Goal: Book appointment/travel/reservation

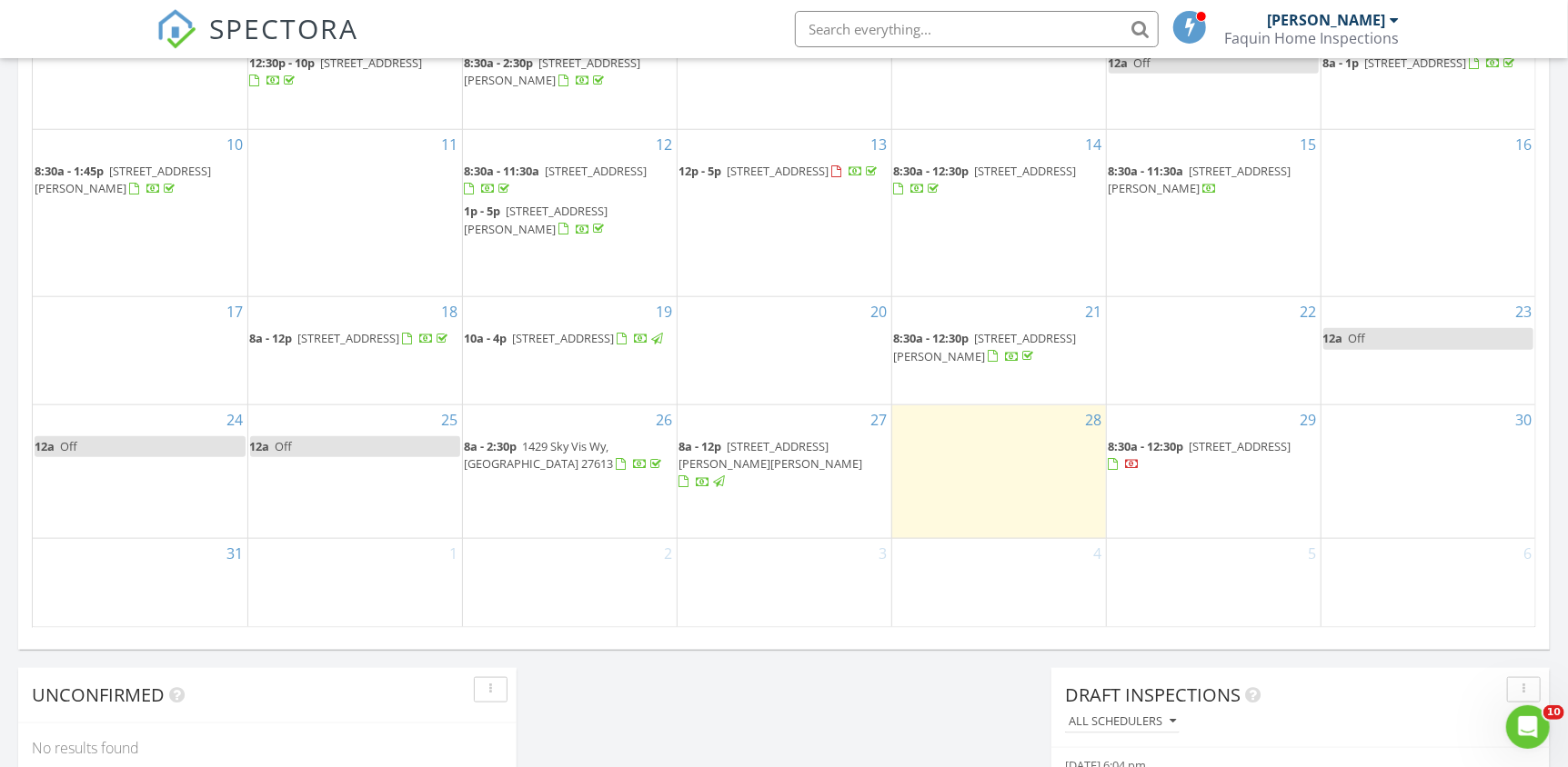
scroll to position [1000, 0]
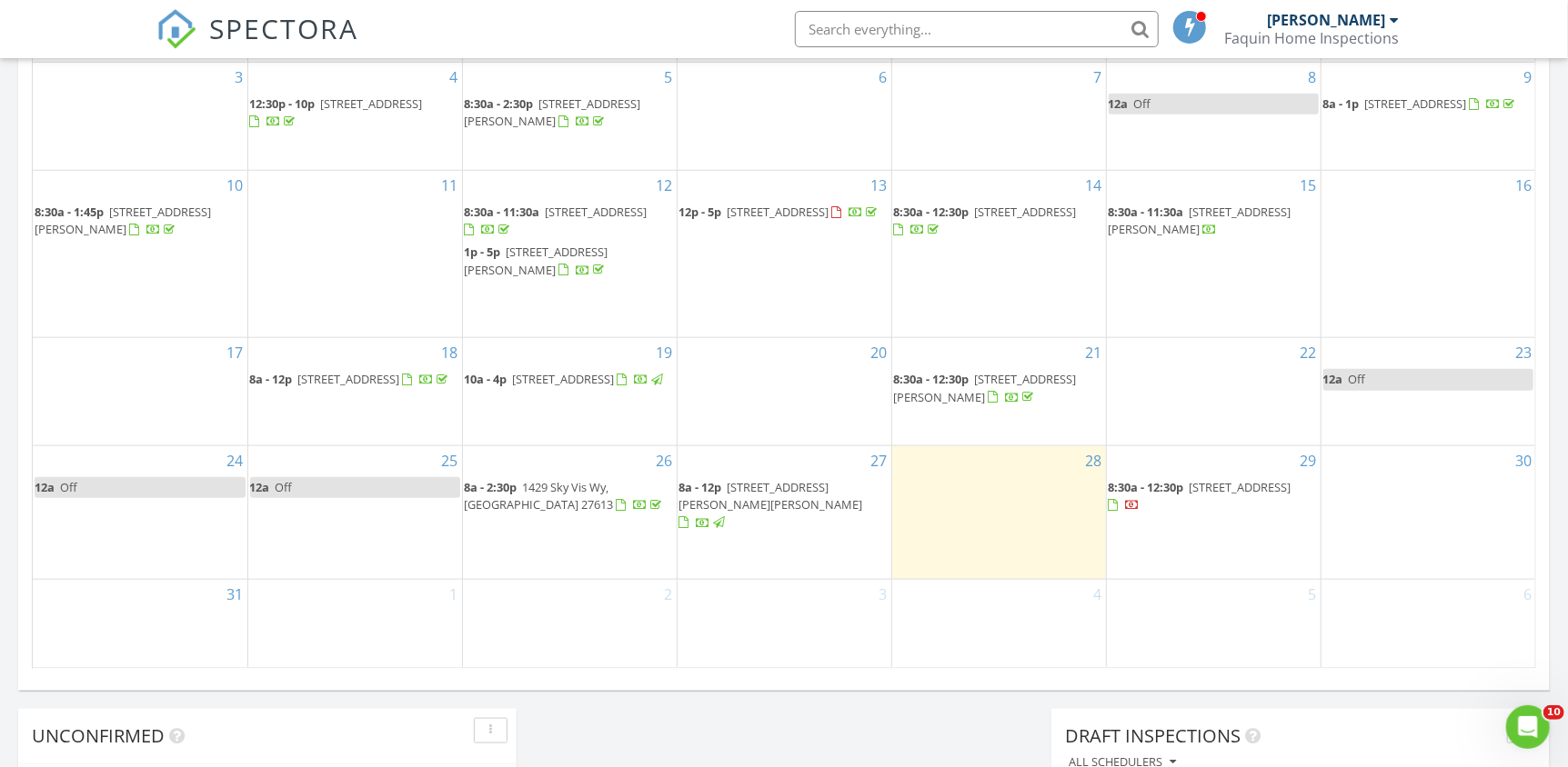
click at [716, 495] on span "8a - 12p" at bounding box center [701, 488] width 43 height 17
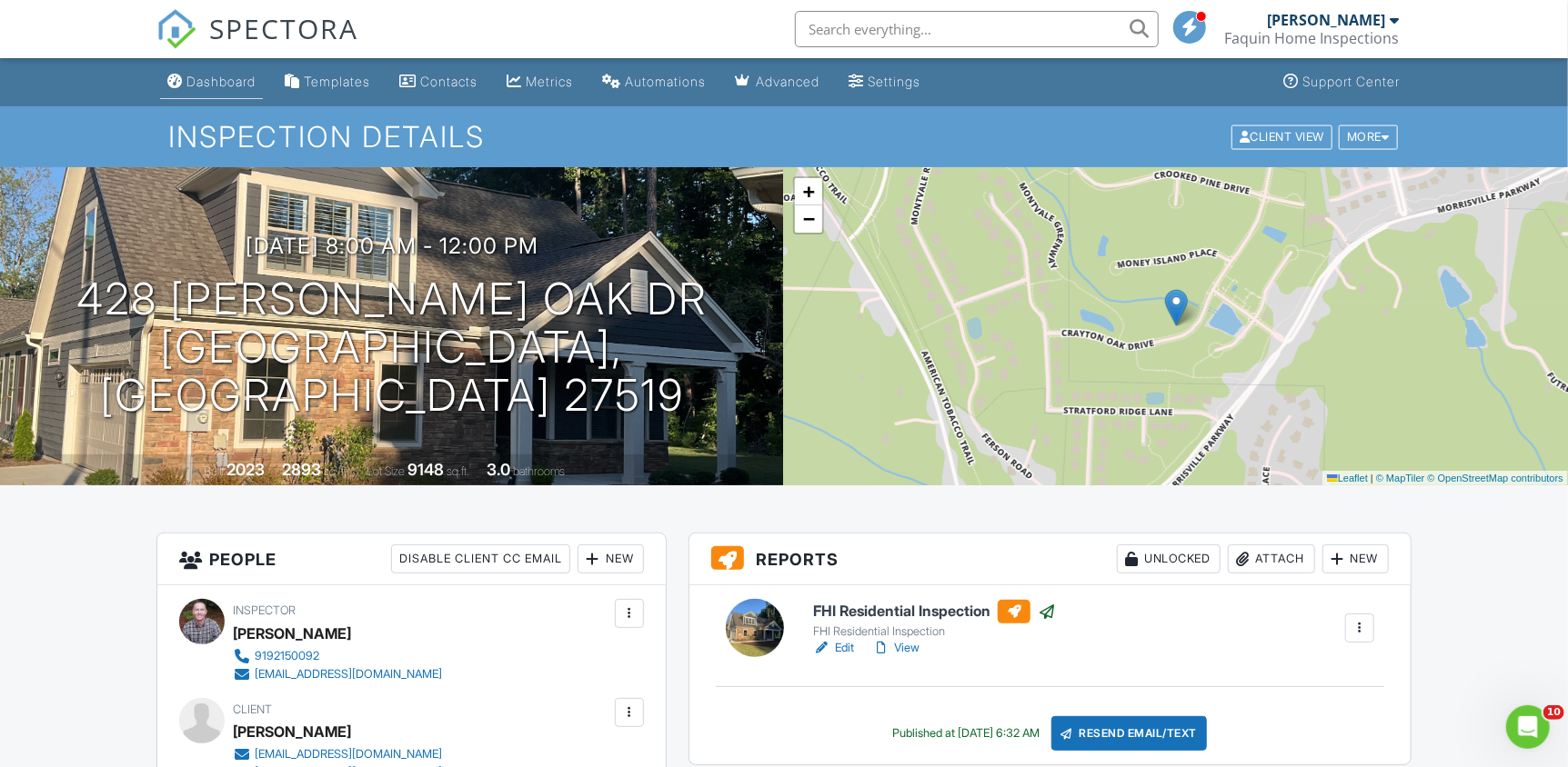
click at [221, 78] on div "Dashboard" at bounding box center [220, 81] width 69 height 16
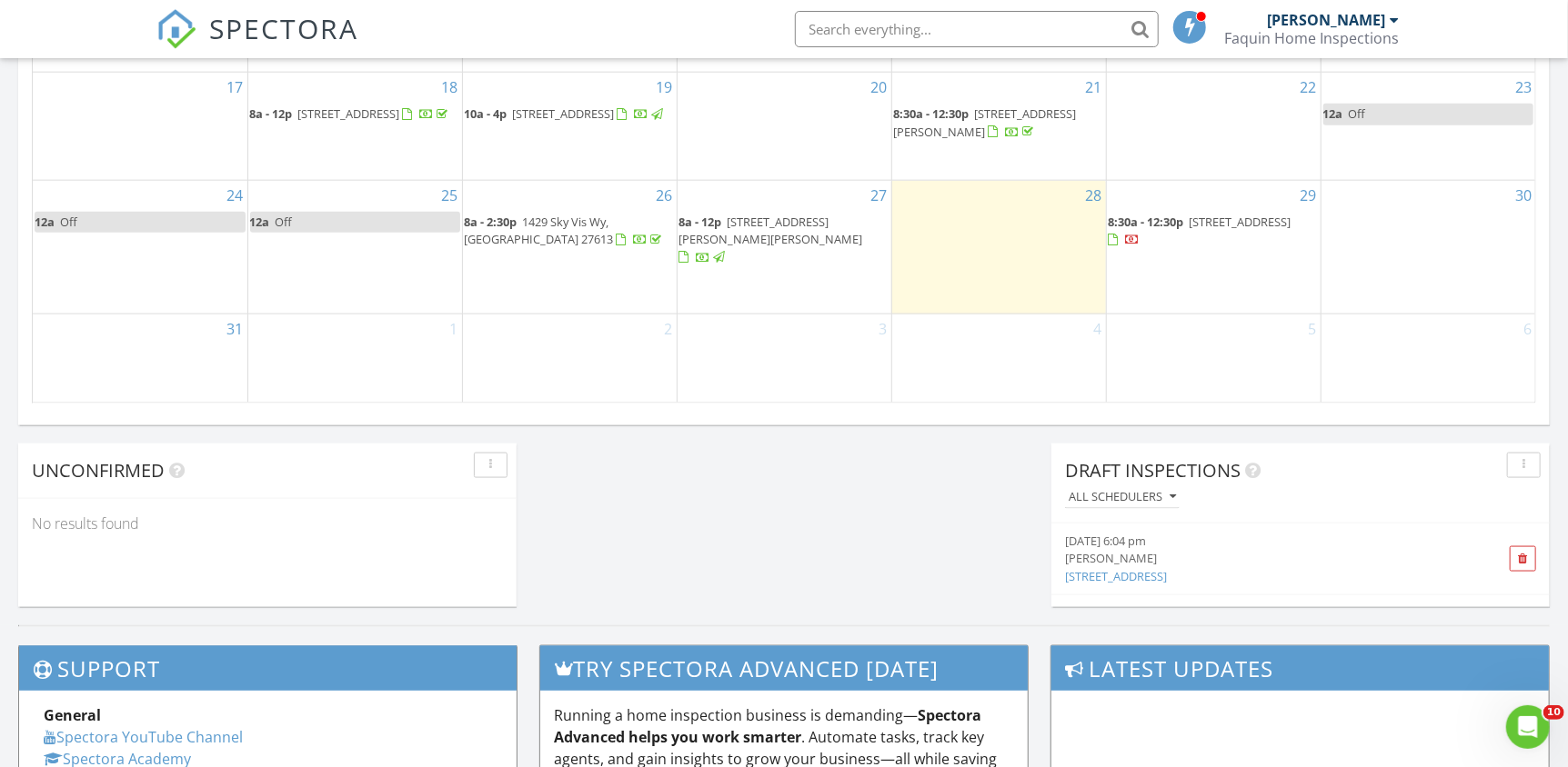
scroll to position [1273, 0]
